Goal: Communication & Community: Answer question/provide support

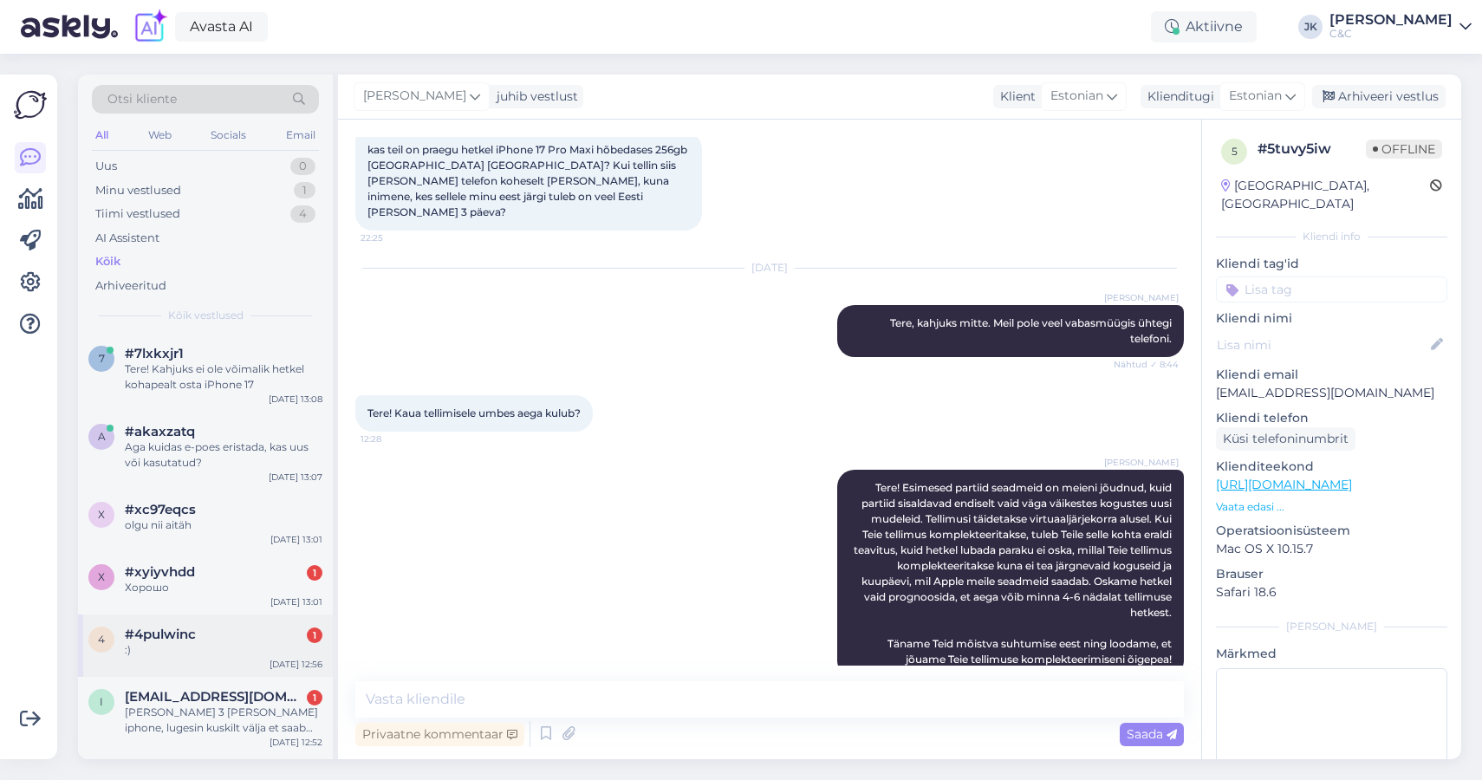
click at [238, 644] on div ":)" at bounding box center [224, 650] width 198 height 16
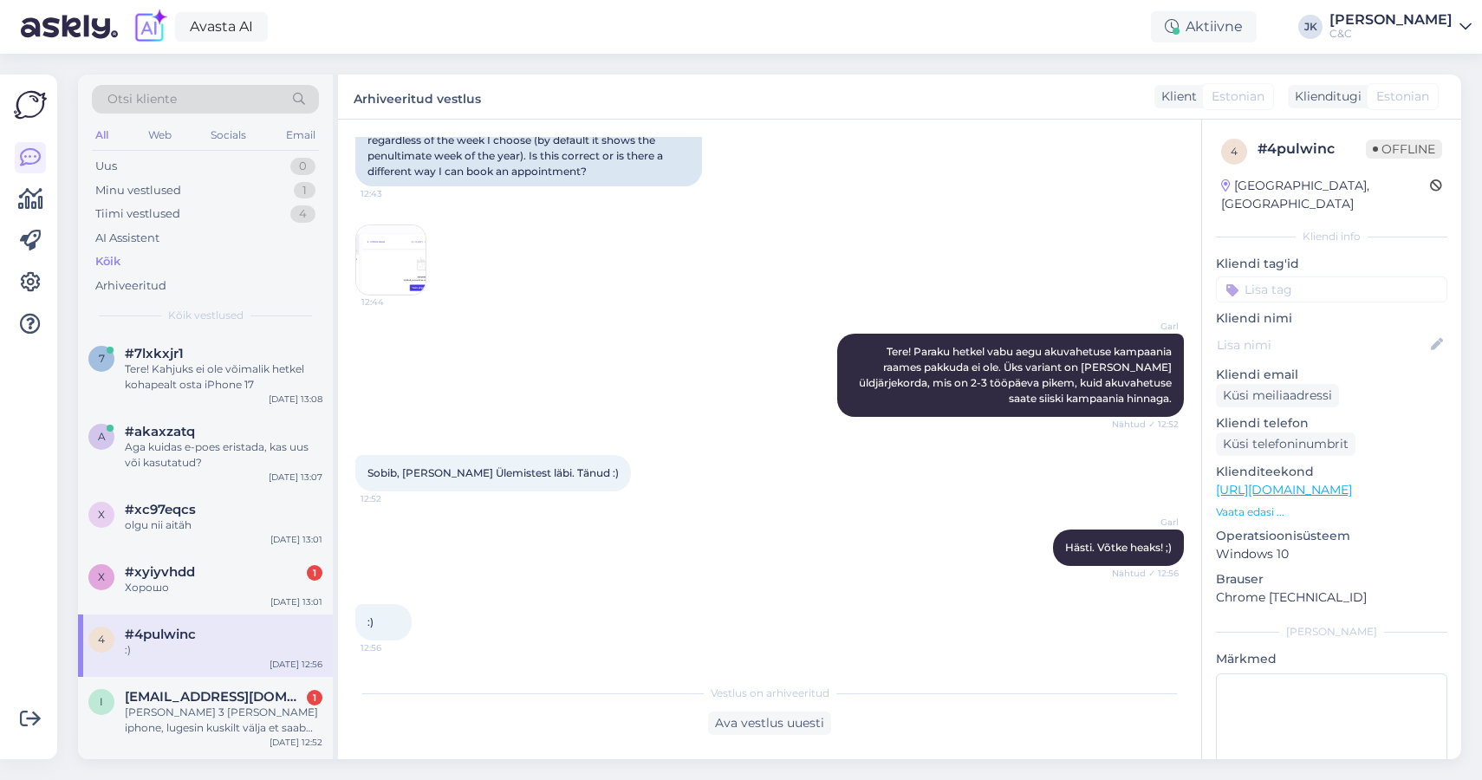
scroll to position [202, 0]
click at [248, 597] on div "x #xyiyvhdd Хорошо [DATE] 13:01" at bounding box center [205, 583] width 255 height 62
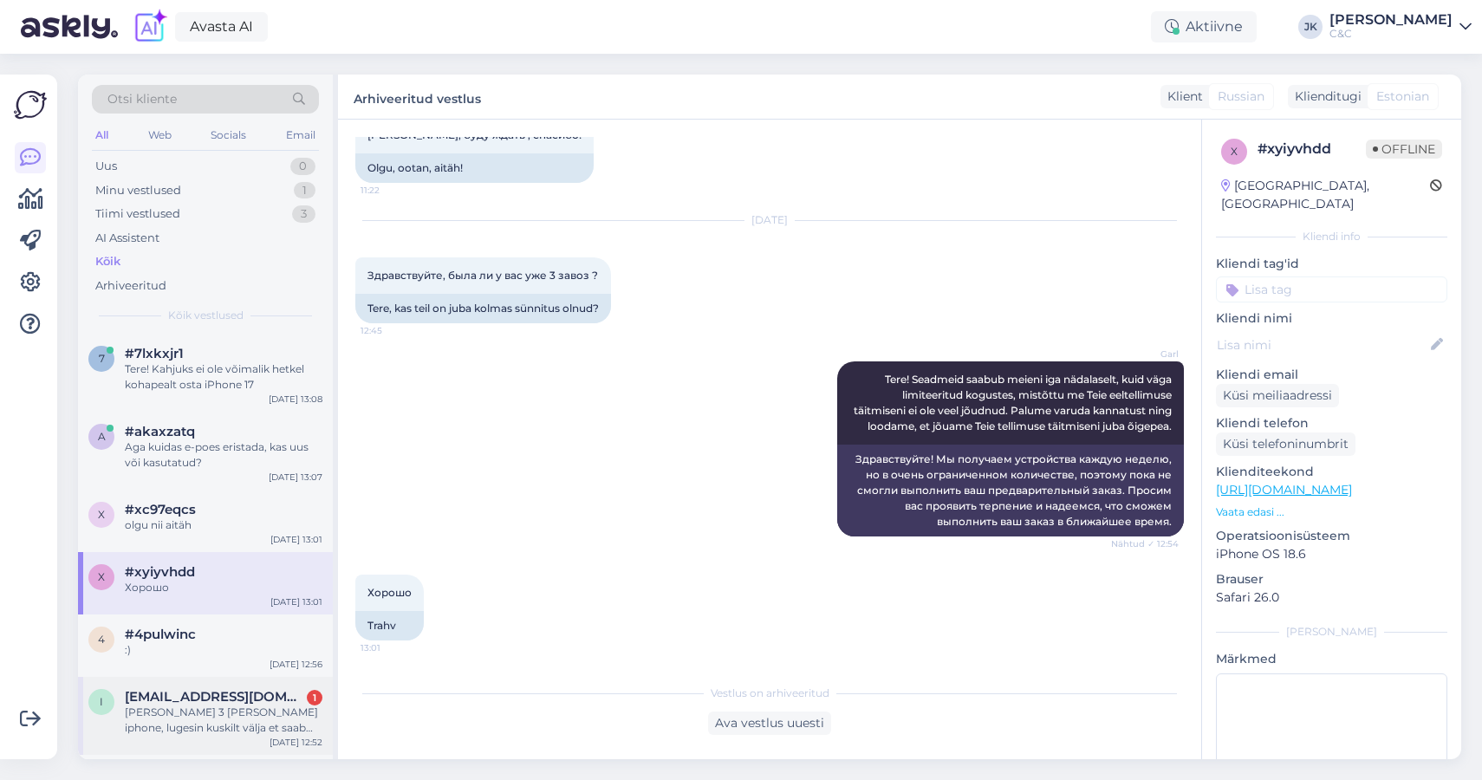
click at [237, 692] on span "[EMAIL_ADDRESS][DOMAIN_NAME]" at bounding box center [215, 697] width 180 height 16
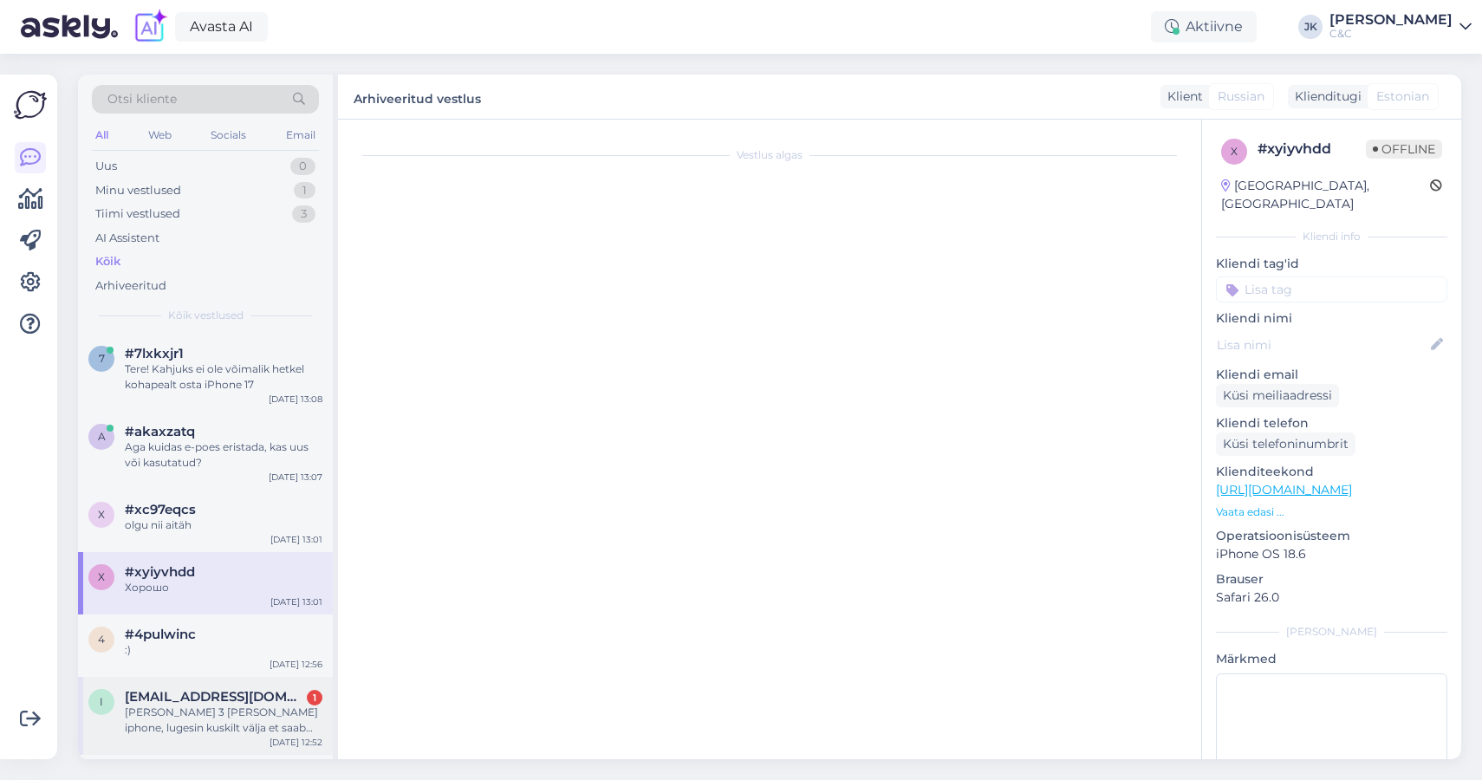
scroll to position [585, 0]
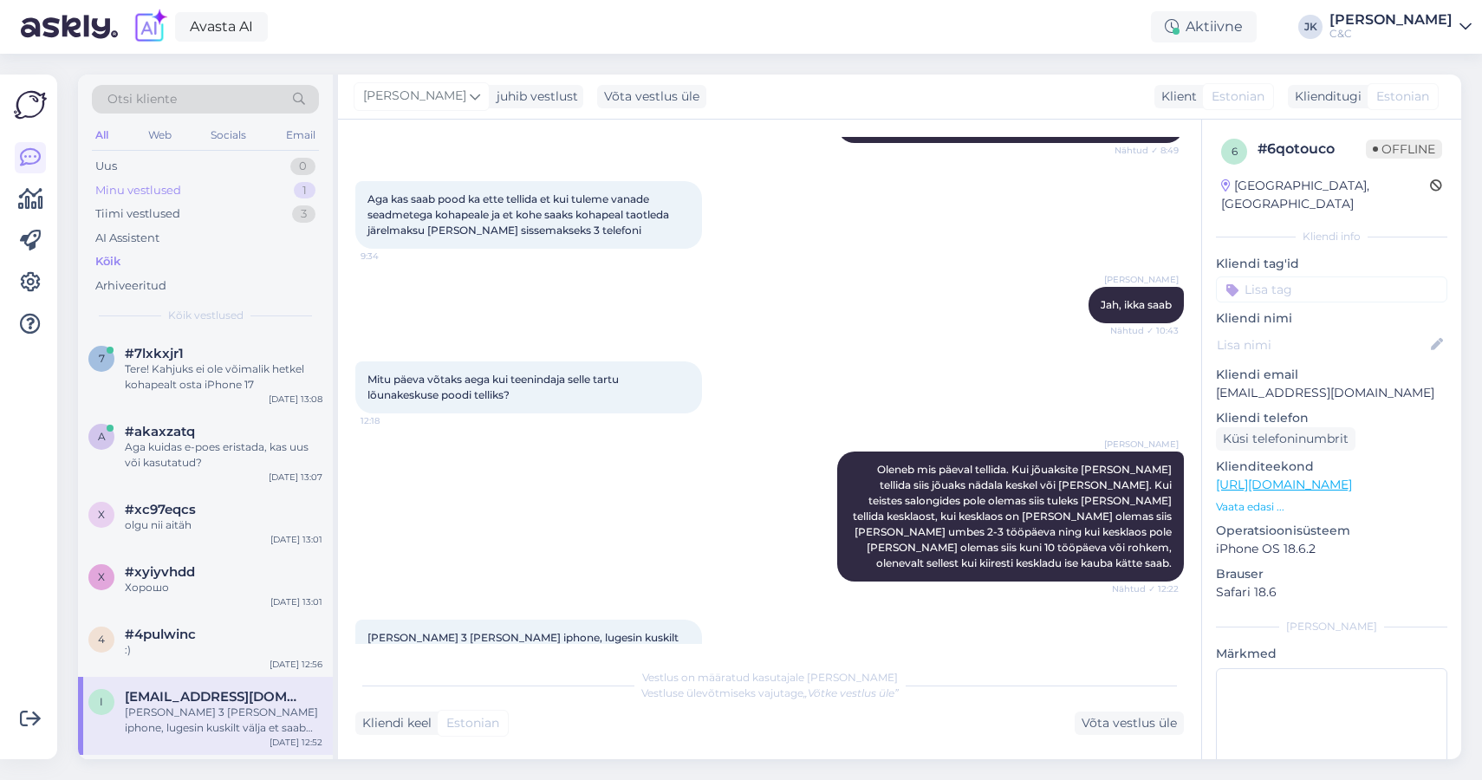
click at [218, 187] on div "Minu vestlused 1" at bounding box center [205, 191] width 227 height 24
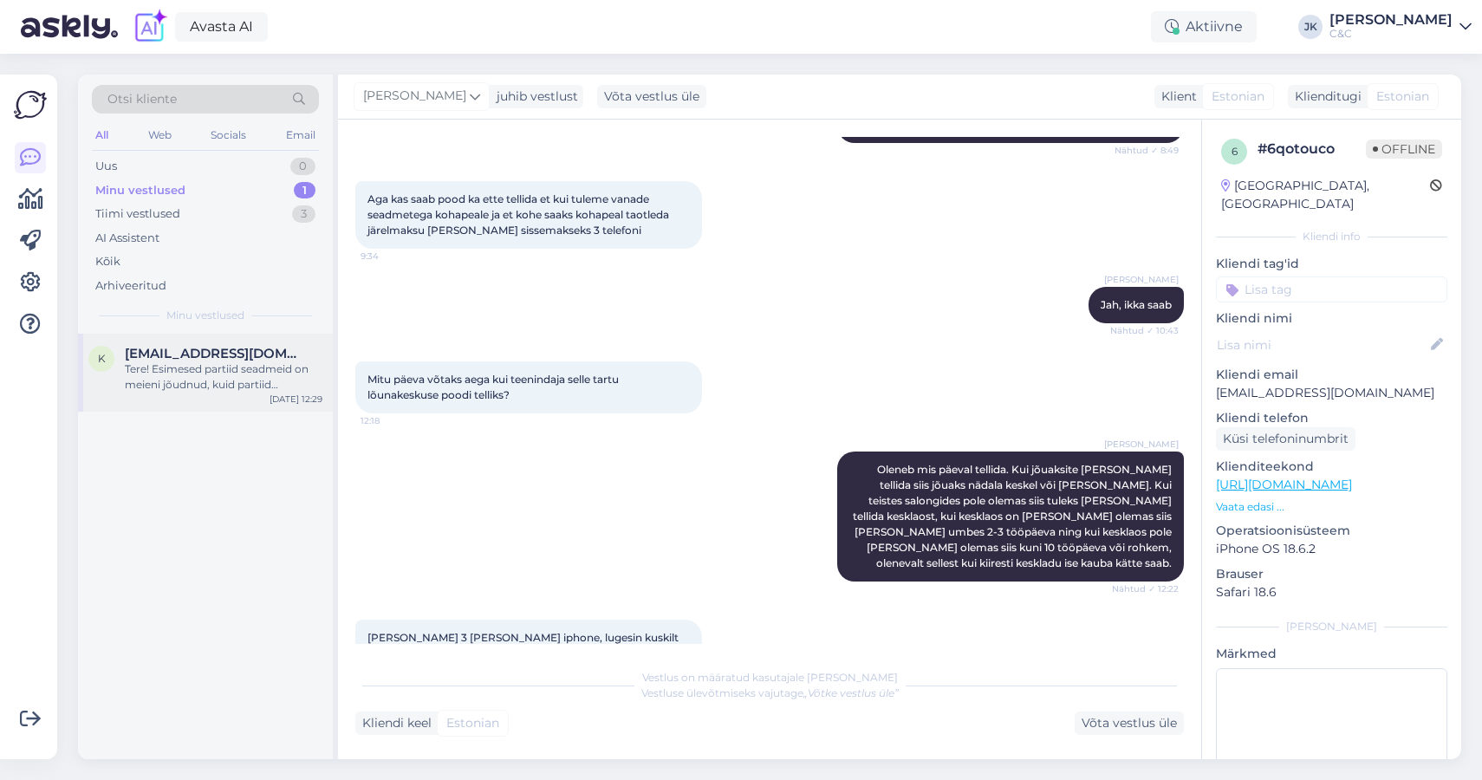
click at [205, 383] on div "Tere! Esimesed partiid seadmeid on meieni jõudnud, kuid partiid sisaldavad endi…" at bounding box center [224, 376] width 198 height 31
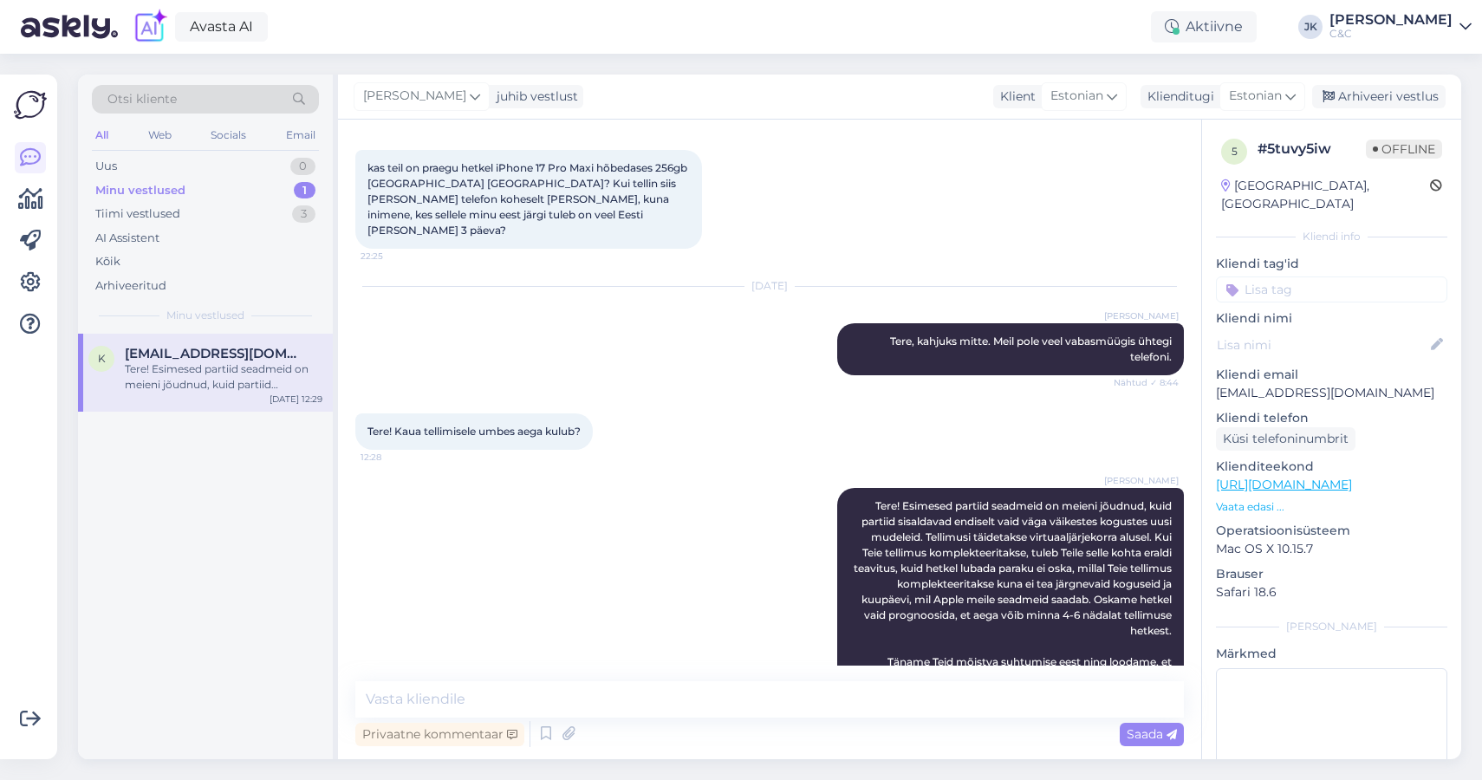
scroll to position [603, 0]
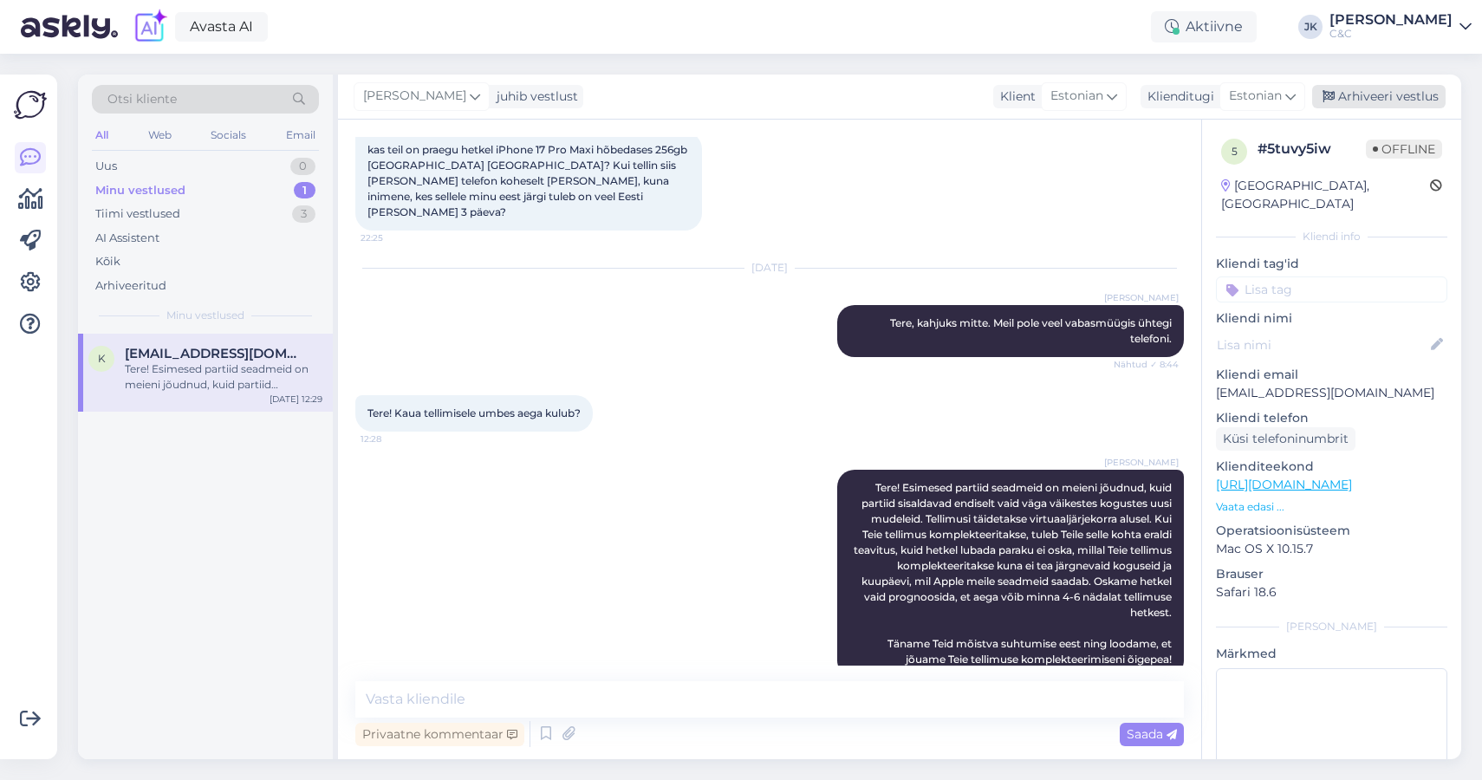
click at [1329, 93] on icon at bounding box center [1329, 97] width 12 height 12
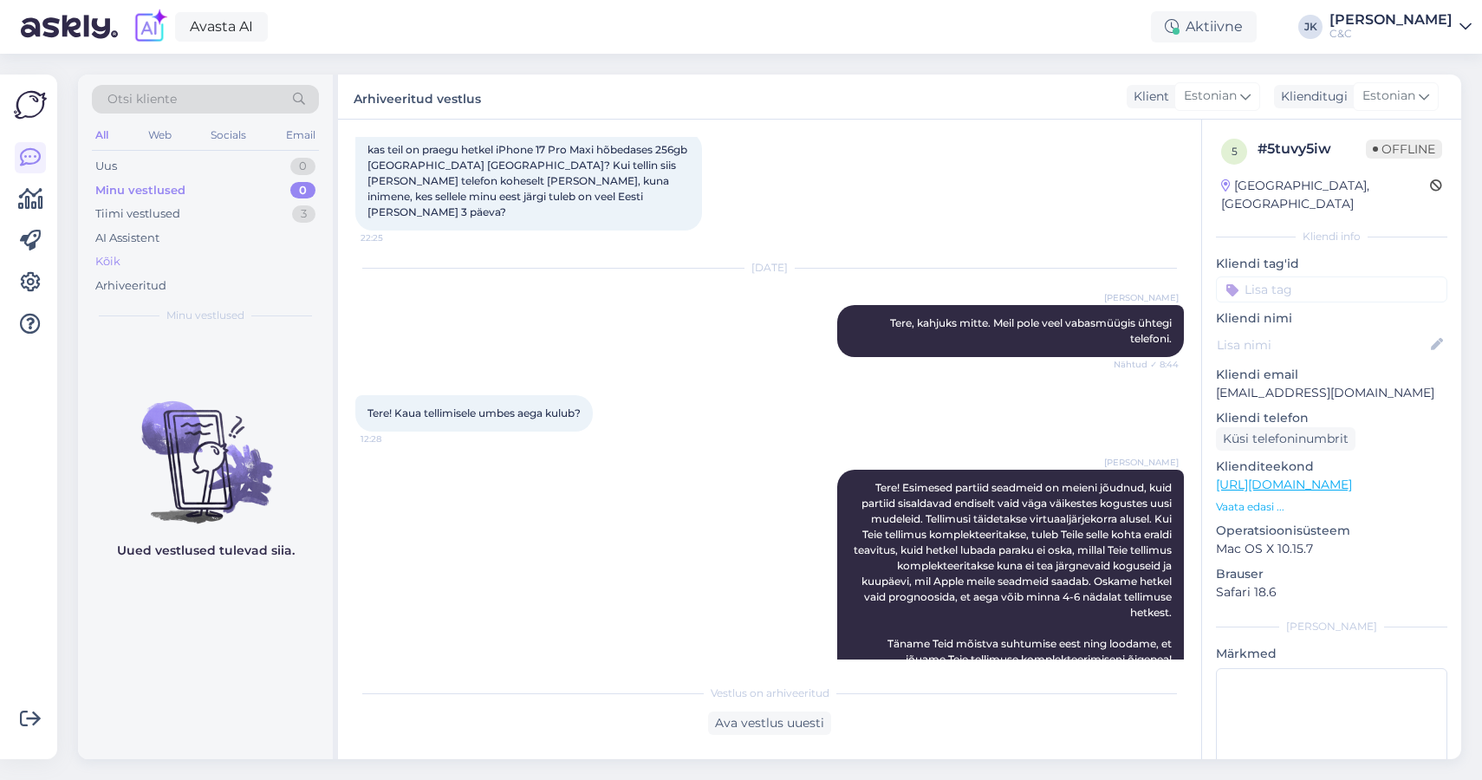
click at [199, 250] on div "Kõik" at bounding box center [205, 262] width 227 height 24
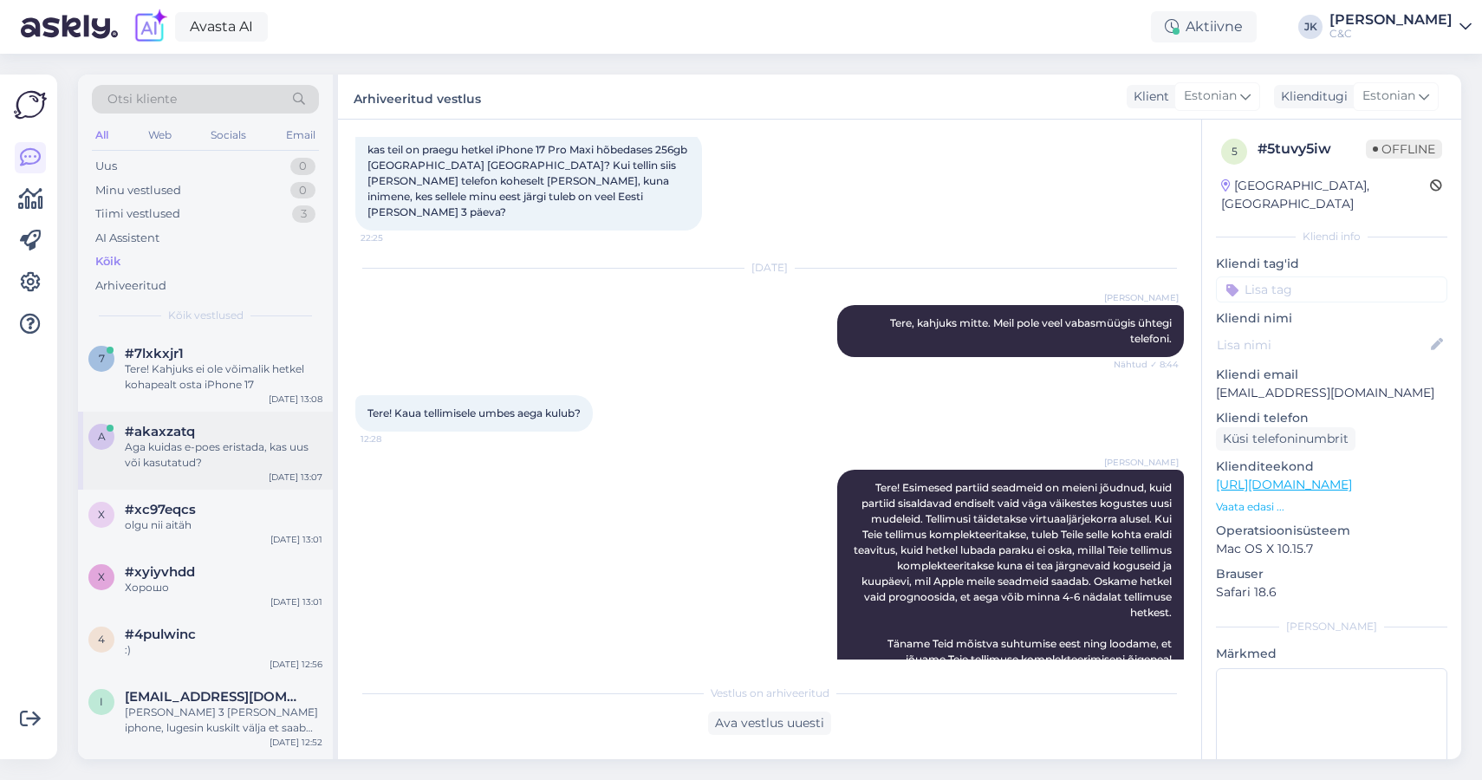
click at [217, 430] on div "#akaxzatq" at bounding box center [224, 432] width 198 height 16
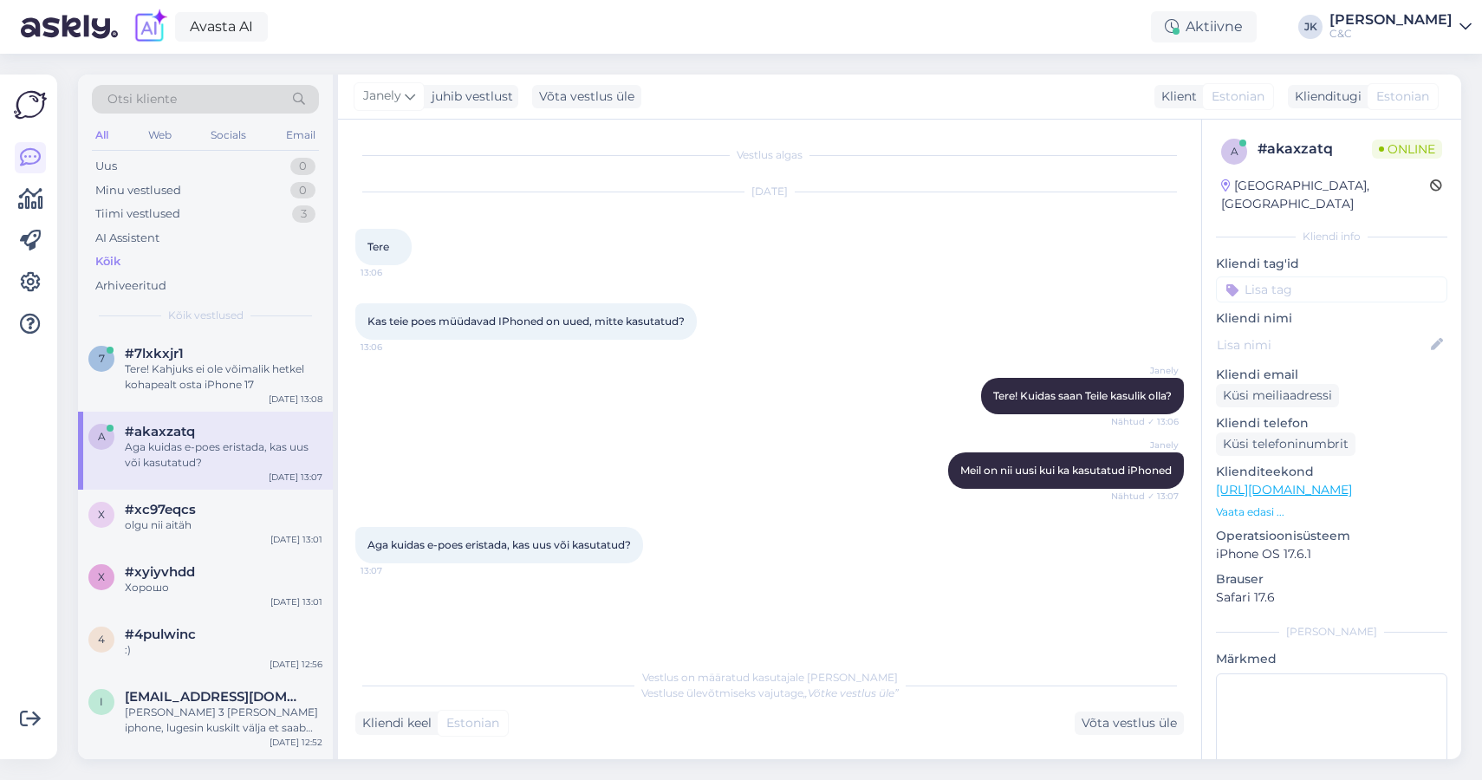
click at [482, 590] on div "Vestlus algas [DATE] Tere 13:06 Kas teie poes müüdavad IPhoned on uued, mitte k…" at bounding box center [777, 390] width 844 height 507
click at [261, 318] on div "Kõik vestlused" at bounding box center [205, 316] width 227 height 16
click at [261, 352] on div "#7lxkxjr1 1" at bounding box center [224, 354] width 198 height 16
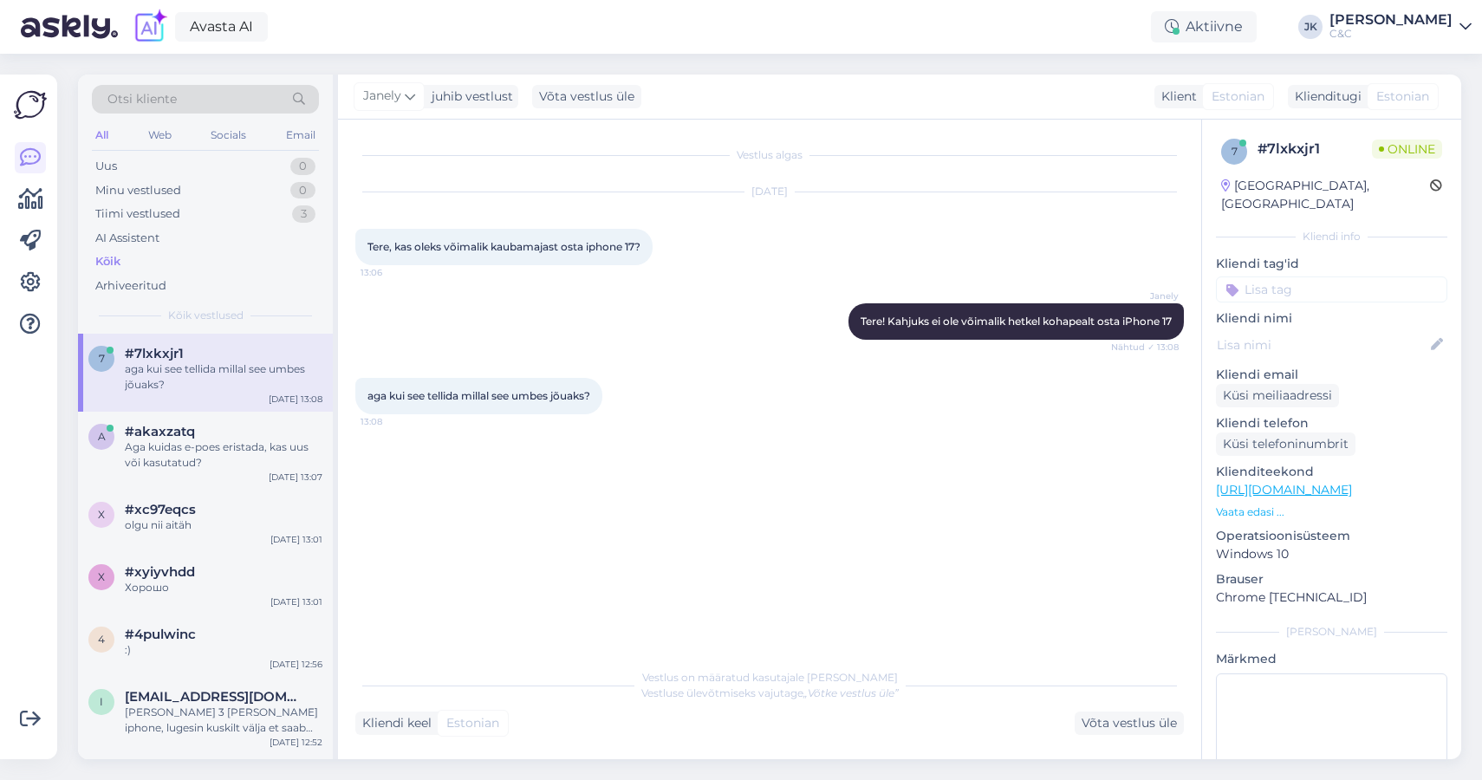
click at [612, 616] on div "Vestlus algas [DATE] Tere, kas oleks võimalik kaubamajast osta iphone 17? 13:06…" at bounding box center [777, 390] width 844 height 507
